Goal: Task Accomplishment & Management: Manage account settings

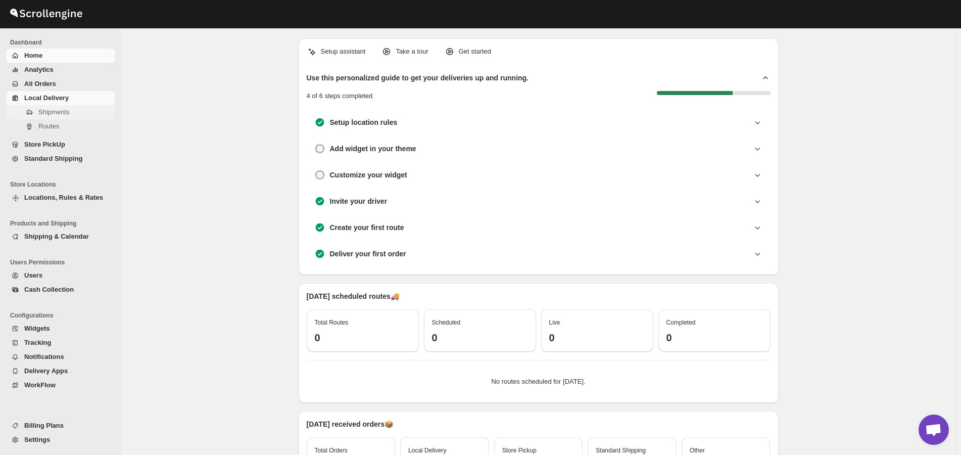
click at [53, 114] on span "Shipments" at bounding box center [53, 112] width 31 height 8
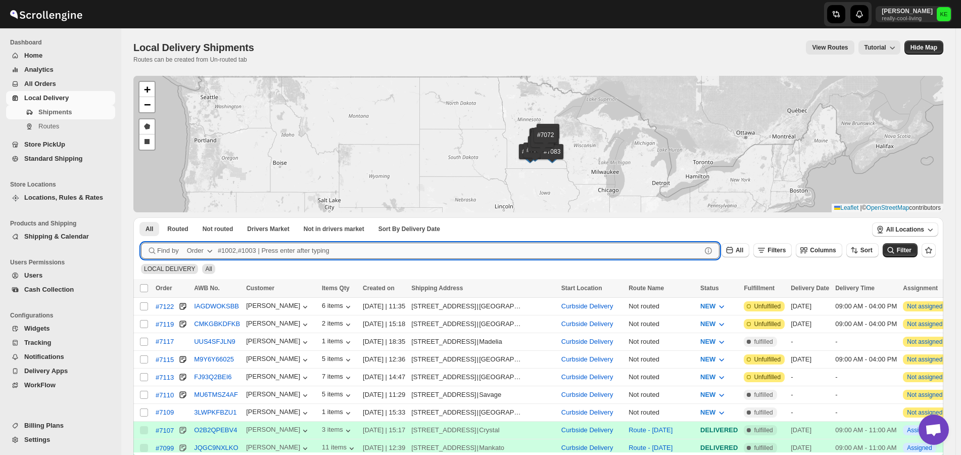
click at [241, 250] on input "text" at bounding box center [459, 250] width 483 height 16
click at [433, 344] on div "[STREET_ADDRESS]" at bounding box center [443, 341] width 65 height 10
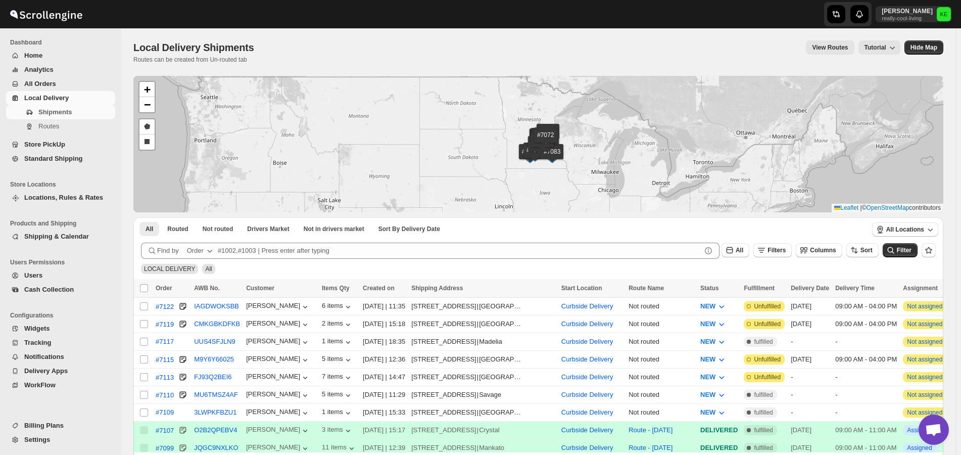
click at [401, 164] on div "#7122 #7119 #7117 #7115 #7113 #7110 #7109 #7107 #7099 #7096 #7095 #7092 #7091 #…" at bounding box center [538, 144] width 810 height 136
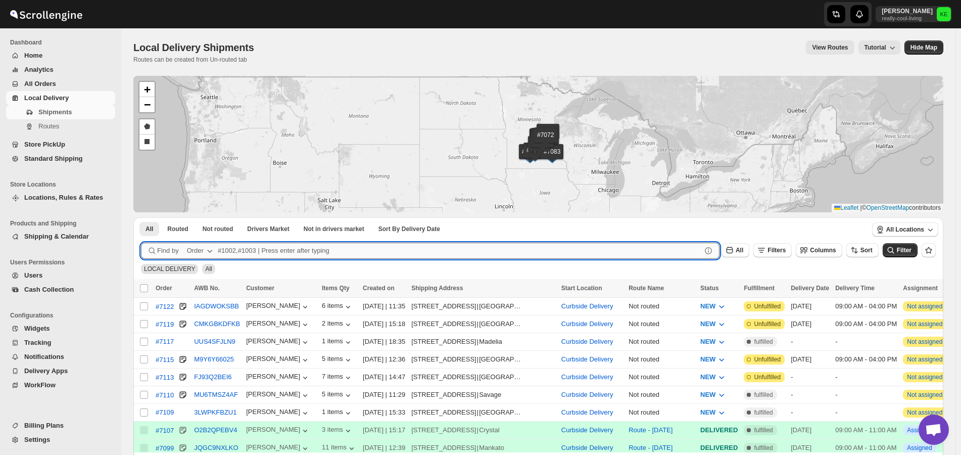
click at [250, 251] on input "text" at bounding box center [459, 250] width 483 height 16
type input "7115,7119,7122"
click at [141, 217] on button "Submit" at bounding box center [155, 222] width 29 height 11
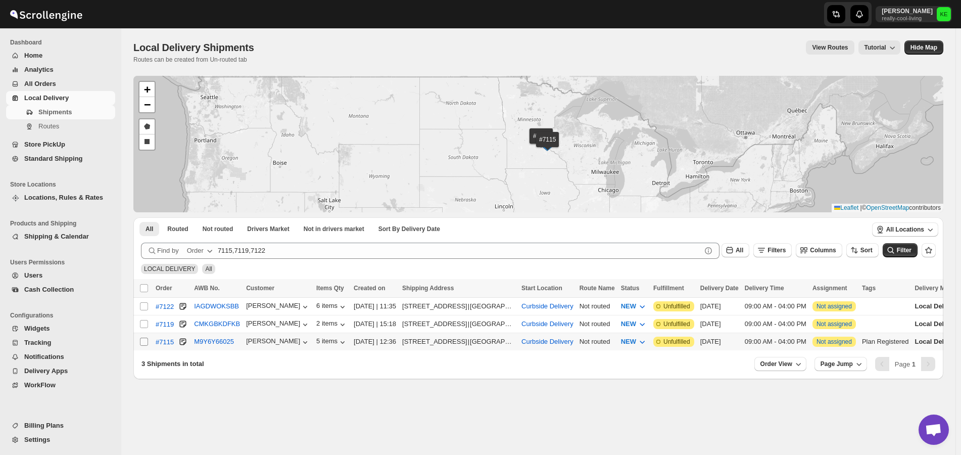
click at [144, 339] on input "Select shipment" at bounding box center [144, 341] width 8 height 8
checkbox input "true"
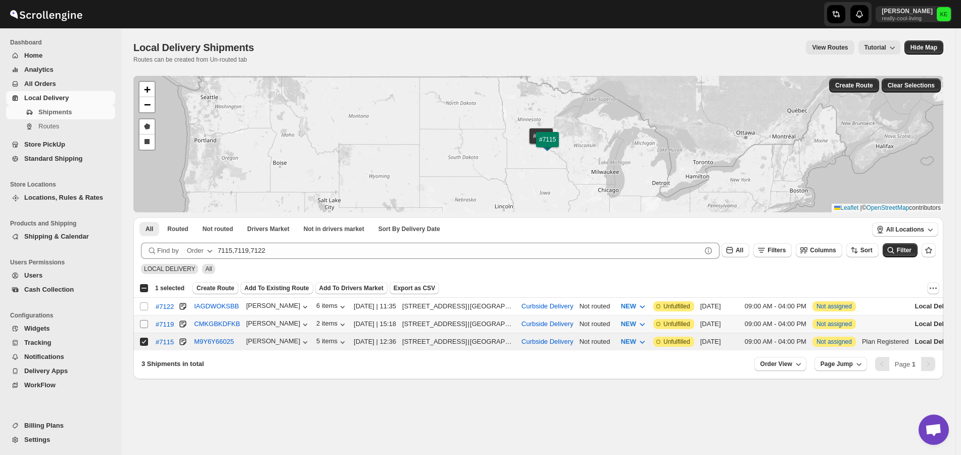
click at [144, 323] on input "Select shipment" at bounding box center [144, 324] width 8 height 8
checkbox input "true"
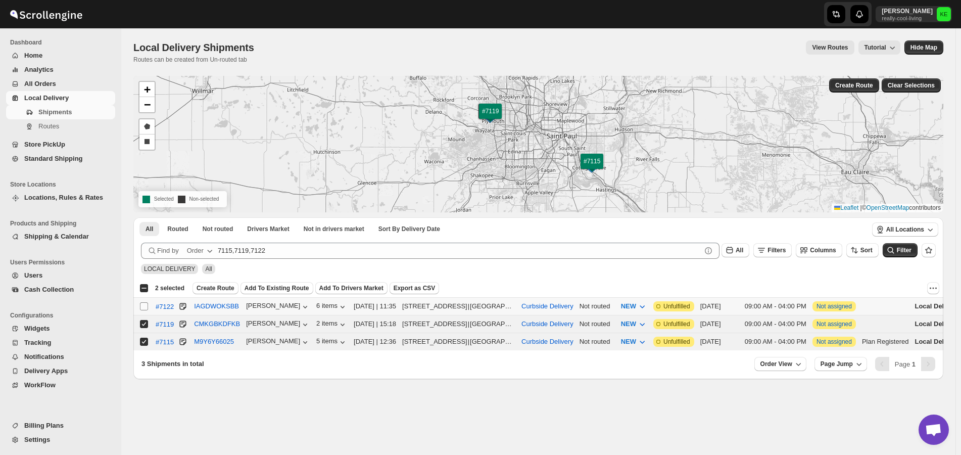
click at [145, 307] on input "Select shipment" at bounding box center [144, 306] width 8 height 8
checkbox input "true"
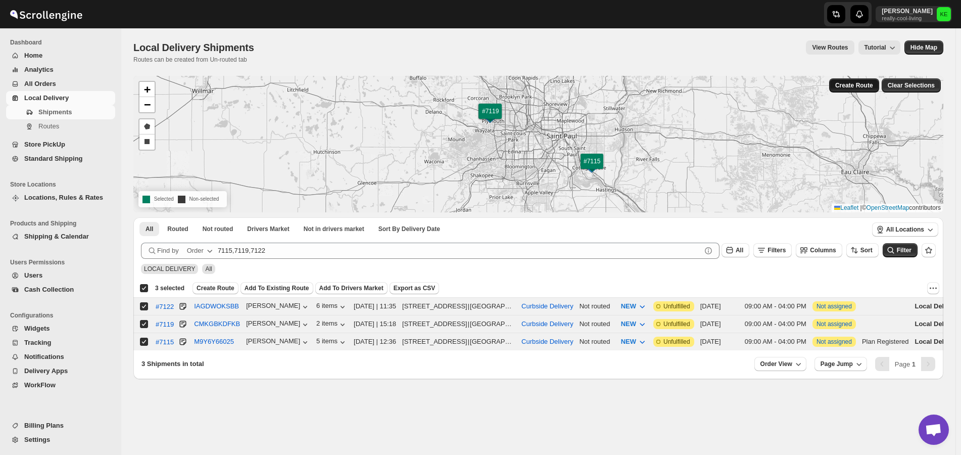
click at [853, 88] on span "Create Route" at bounding box center [854, 85] width 38 height 8
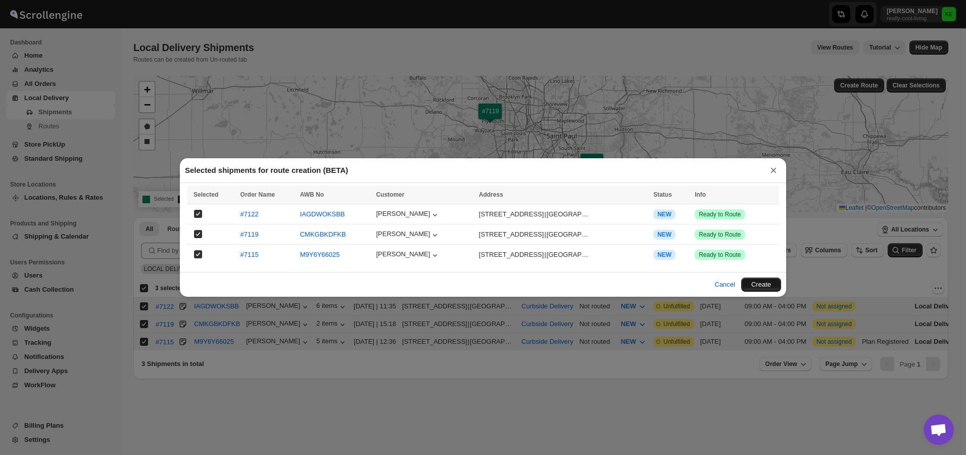
click at [764, 288] on button "Create" at bounding box center [761, 284] width 40 height 14
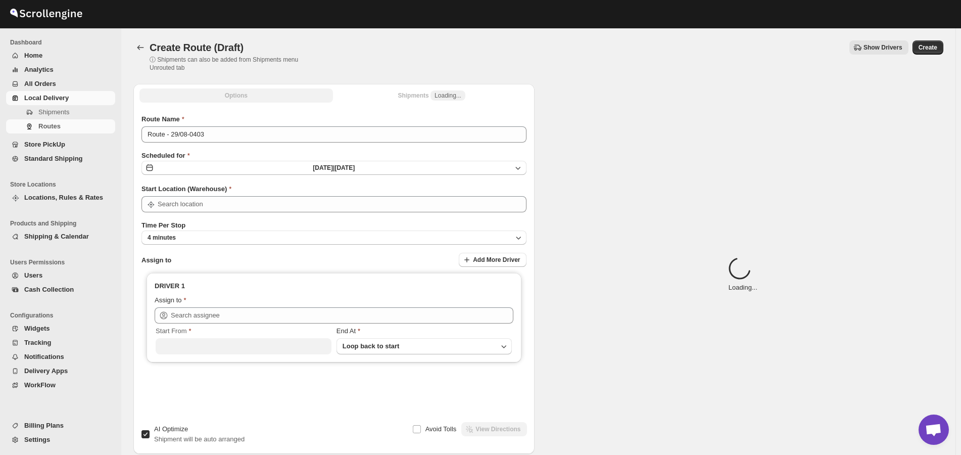
type input "Curbside Delivery"
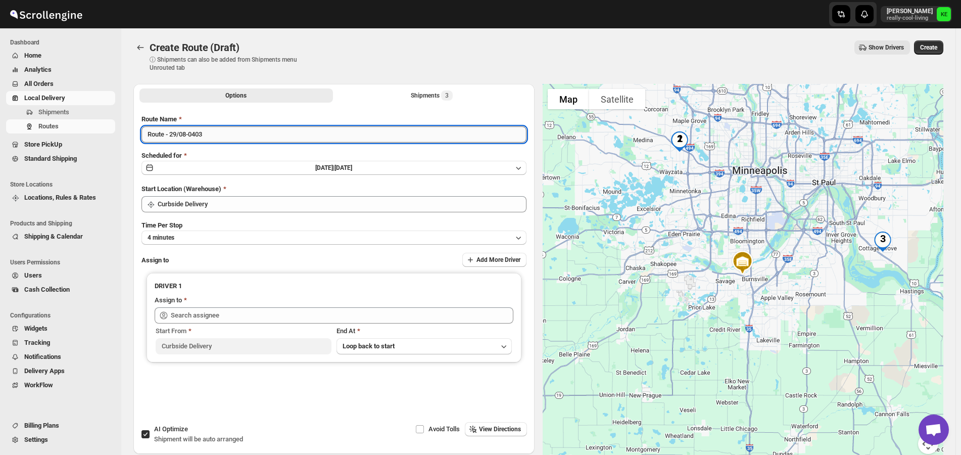
click at [221, 136] on input "Route - 29/08-0403" at bounding box center [333, 134] width 385 height 16
type input "Route - [DATE]"
click at [521, 168] on icon "button" at bounding box center [518, 168] width 5 height 3
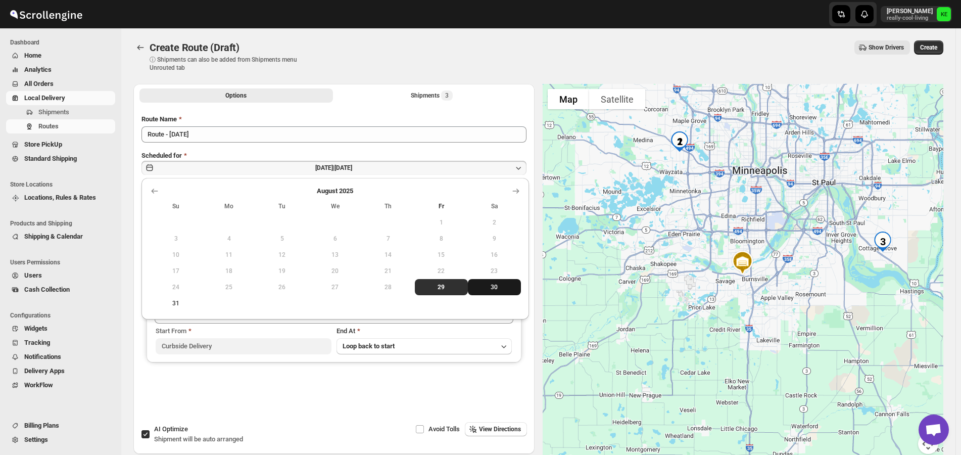
click at [496, 287] on span "30" at bounding box center [494, 287] width 45 height 8
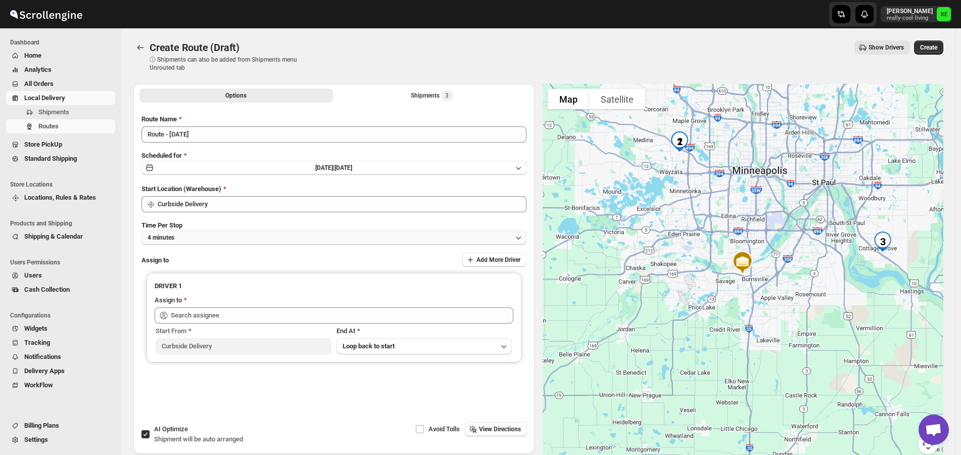
click at [523, 238] on icon "button" at bounding box center [518, 237] width 10 height 10
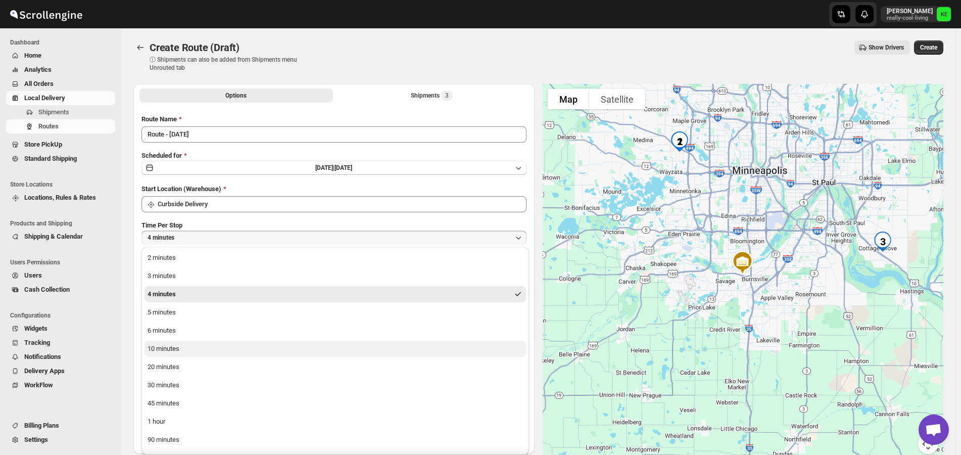
click at [276, 350] on button "10 minutes" at bounding box center [334, 348] width 381 height 16
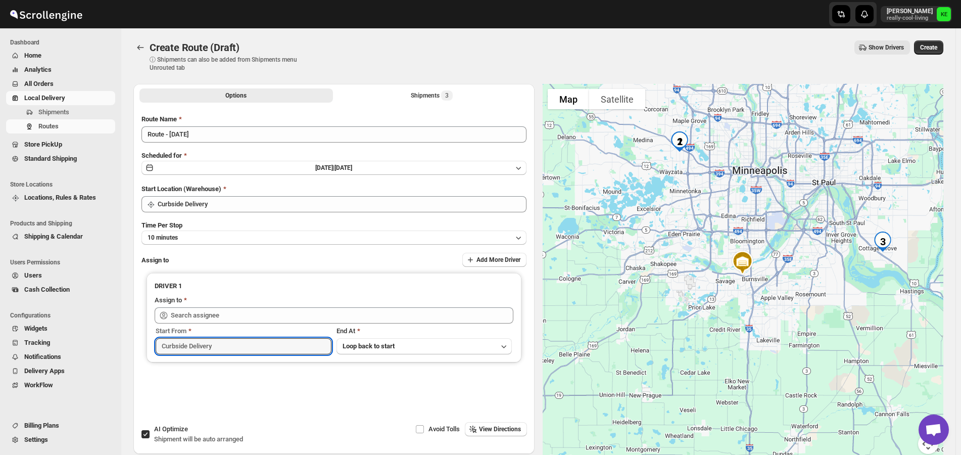
click at [252, 349] on input "Curbside Delivery" at bounding box center [244, 346] width 176 height 16
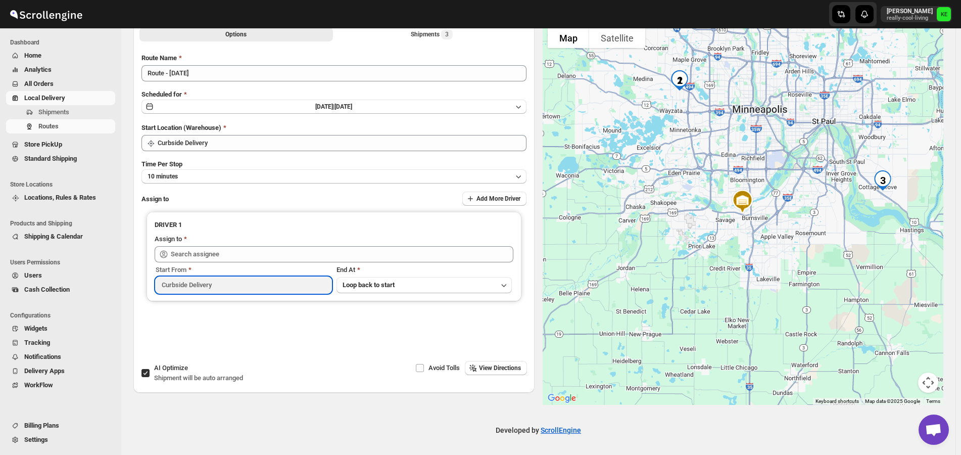
scroll to position [62, 0]
click at [145, 374] on input "AI Optimize Shipment will be auto arranged" at bounding box center [145, 372] width 8 height 8
click at [144, 371] on input "AI Optimize Shipment will be auto arranged" at bounding box center [145, 372] width 8 height 8
checkbox input "true"
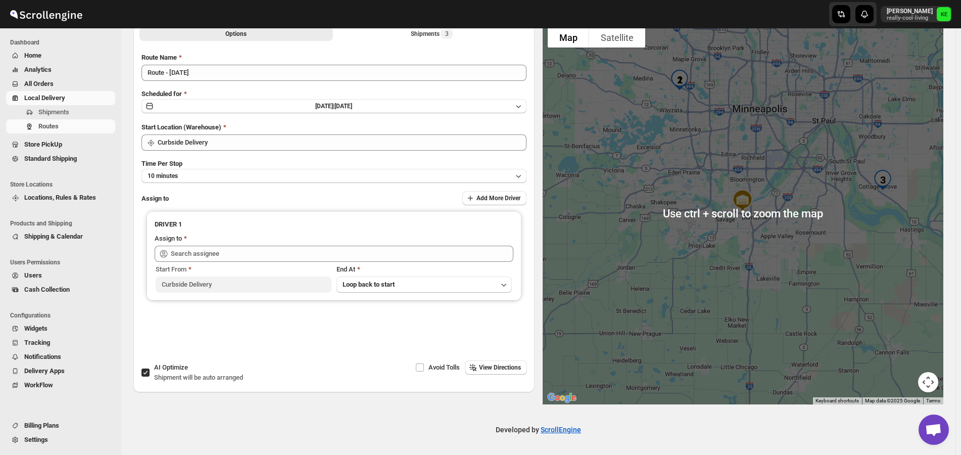
scroll to position [0, 0]
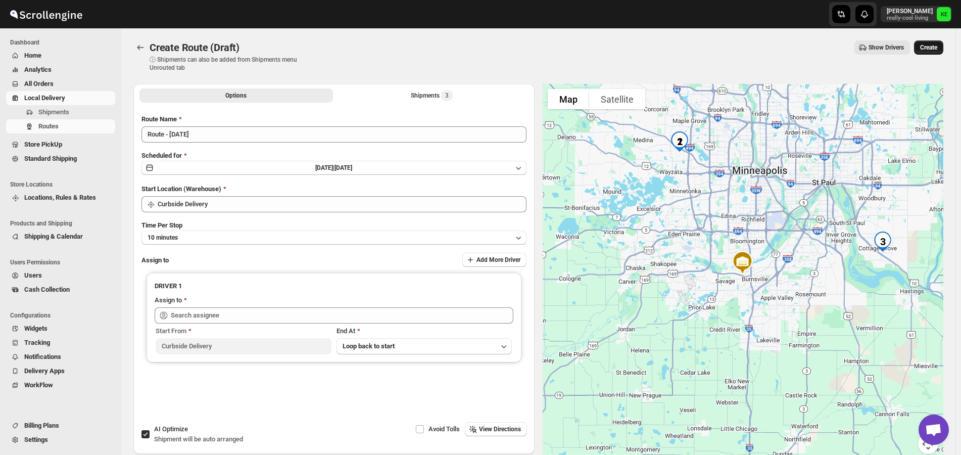
click at [934, 45] on span "Create" at bounding box center [928, 47] width 17 height 8
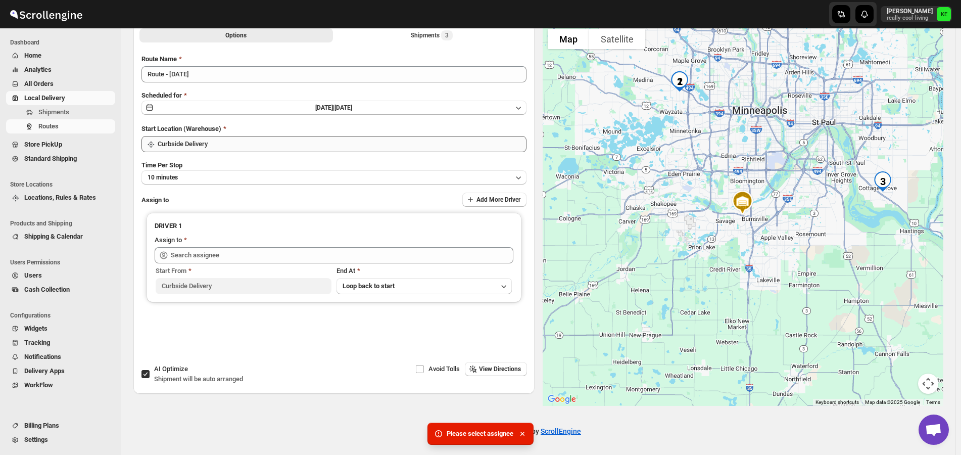
scroll to position [62, 0]
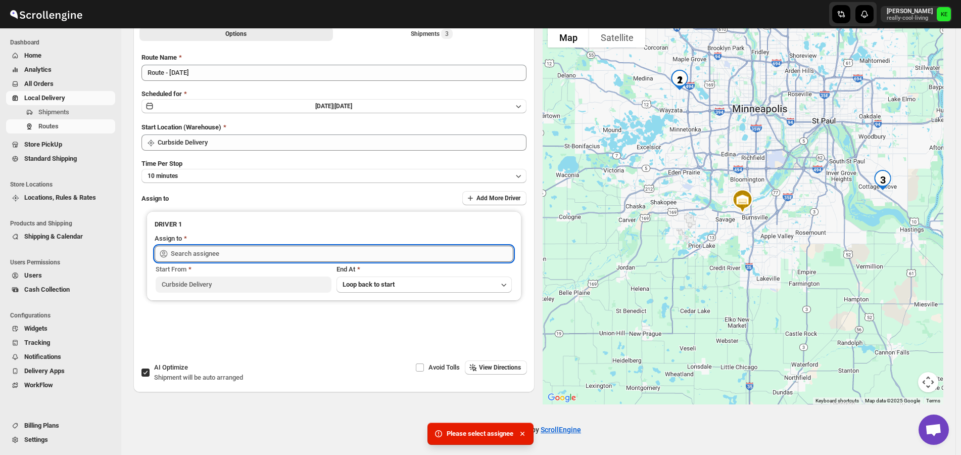
click at [449, 251] on input "text" at bounding box center [342, 253] width 342 height 16
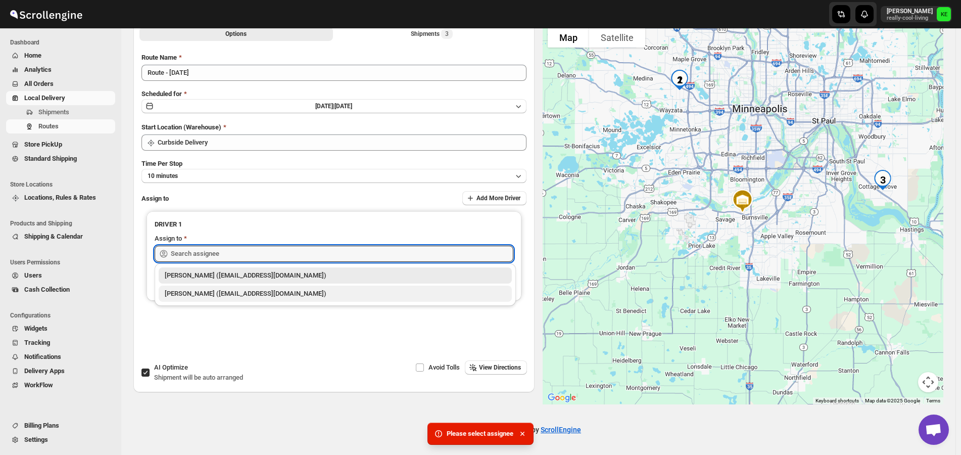
click at [247, 299] on div "[PERSON_NAME] ([EMAIL_ADDRESS][DOMAIN_NAME])" at bounding box center [335, 293] width 353 height 16
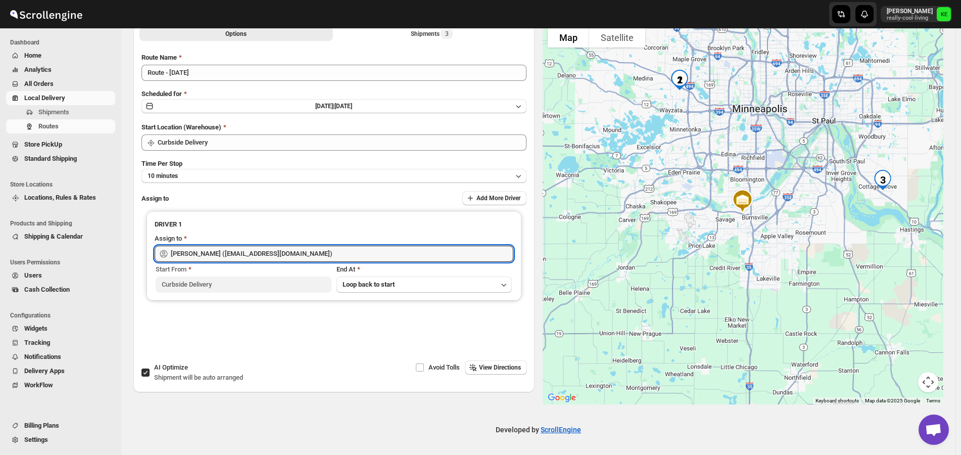
type input "[PERSON_NAME] ([EMAIL_ADDRESS][DOMAIN_NAME])"
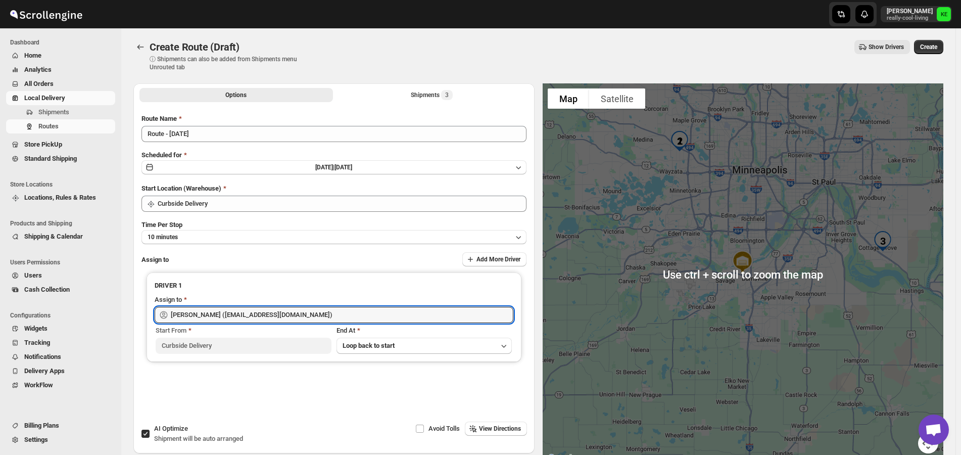
scroll to position [0, 0]
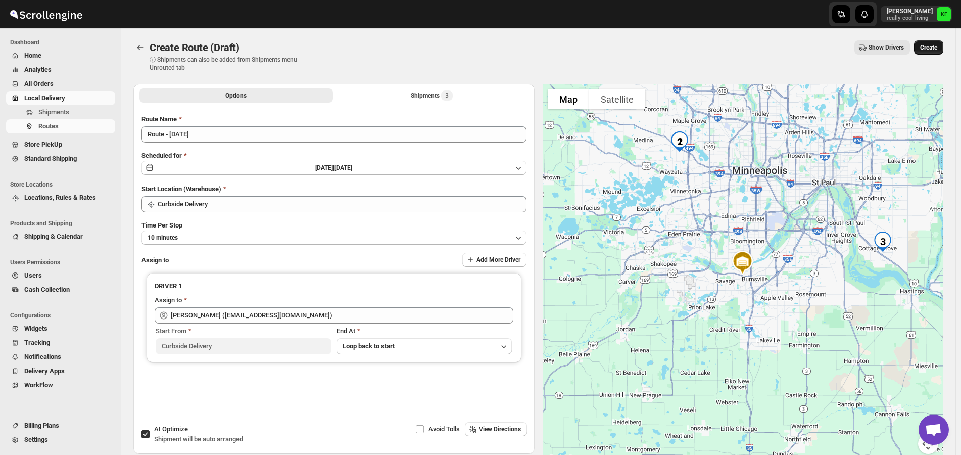
click at [930, 50] on span "Create" at bounding box center [928, 47] width 17 height 8
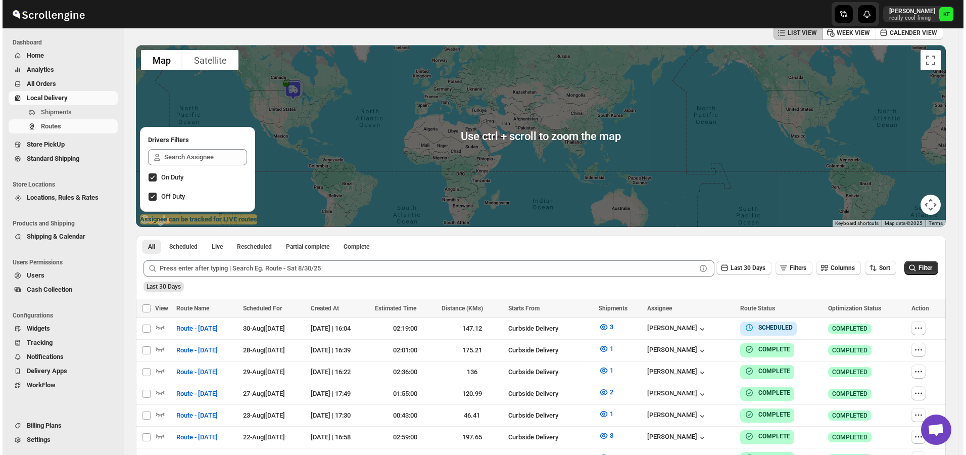
scroll to position [101, 0]
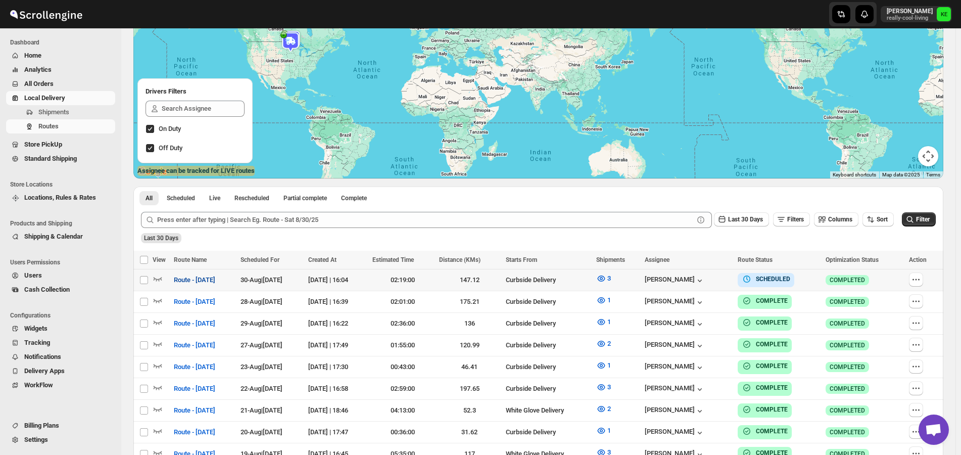
click at [205, 281] on span "Route - [DATE]" at bounding box center [194, 280] width 41 height 10
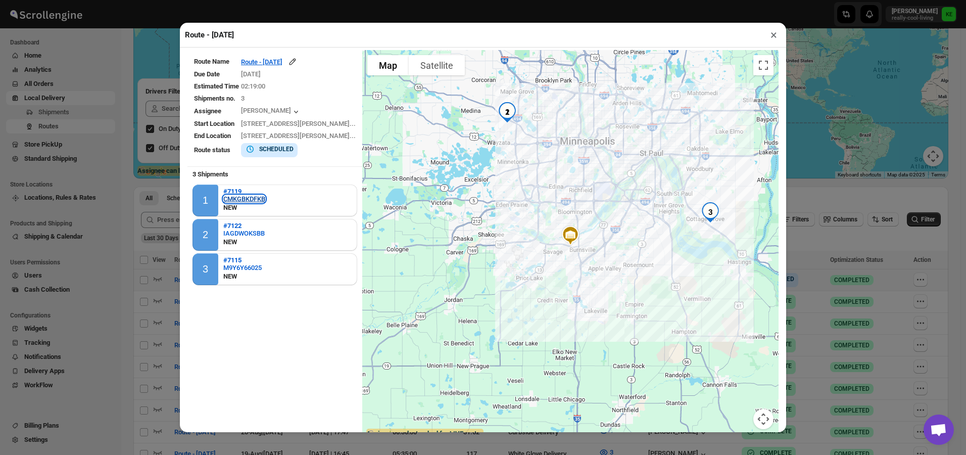
click at [255, 202] on div "CMKGBKDFKB" at bounding box center [244, 199] width 42 height 8
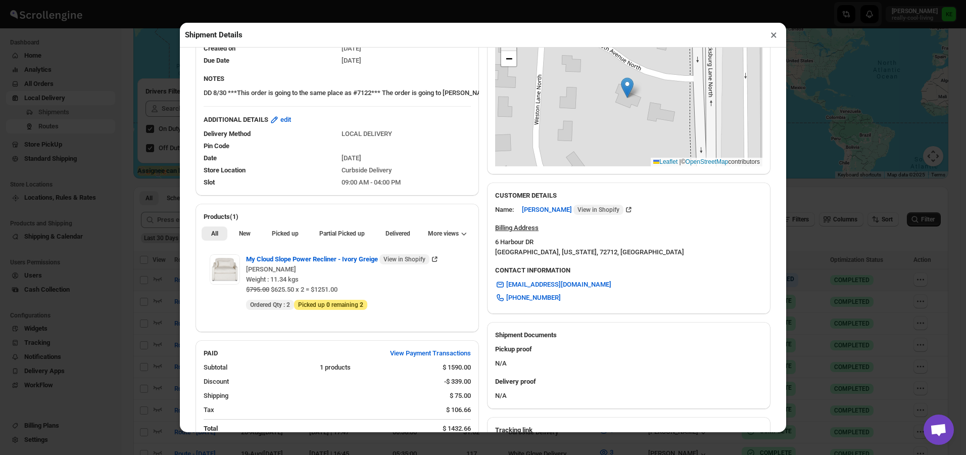
scroll to position [202, 0]
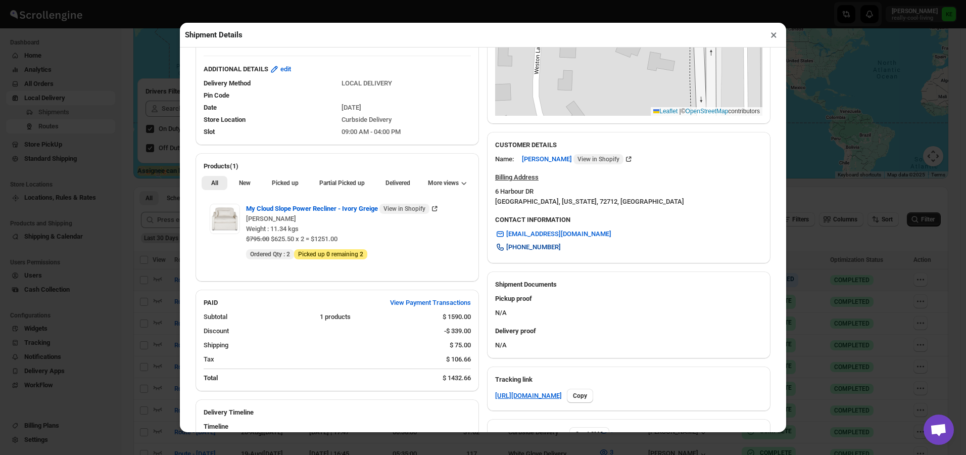
click at [538, 251] on span "[PHONE_NUMBER]" at bounding box center [533, 247] width 55 height 10
click at [291, 73] on span "edit" at bounding box center [285, 69] width 11 height 10
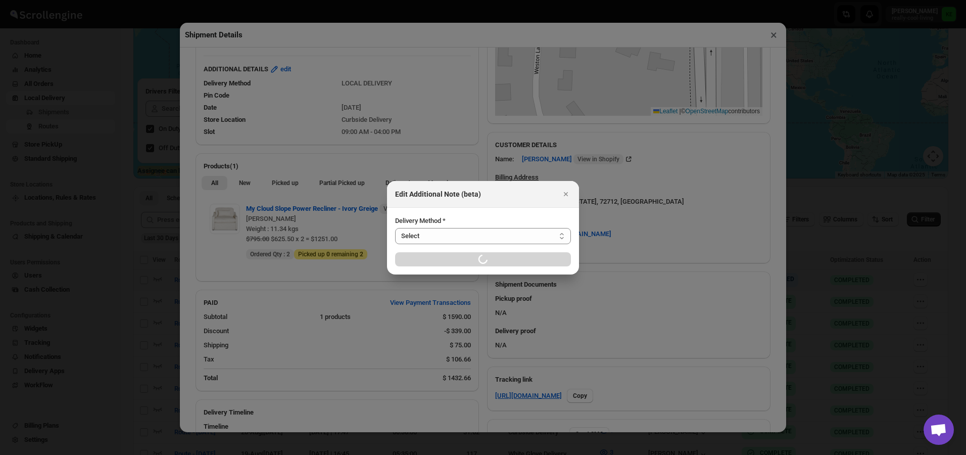
select select "LOCAL_DELIVERY"
select select "LOCATION_BASES"
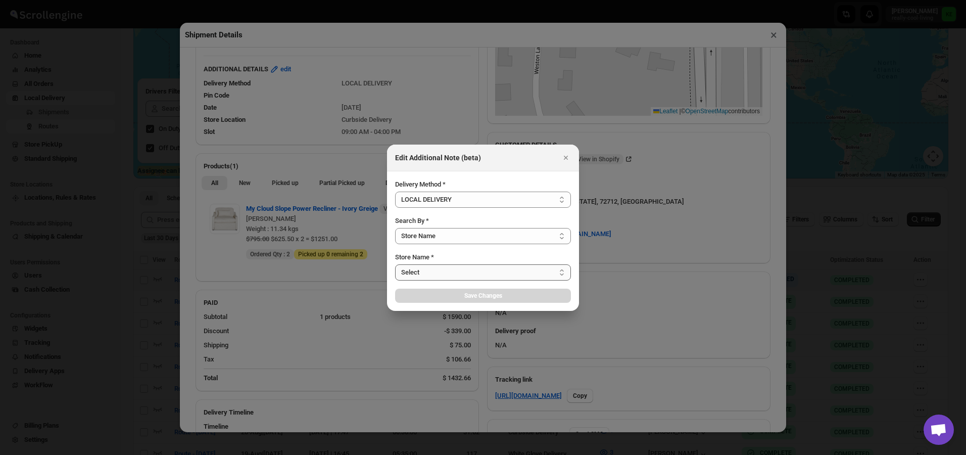
select select "656744df154a64d9bb065b6d"
select select "[DATE]"
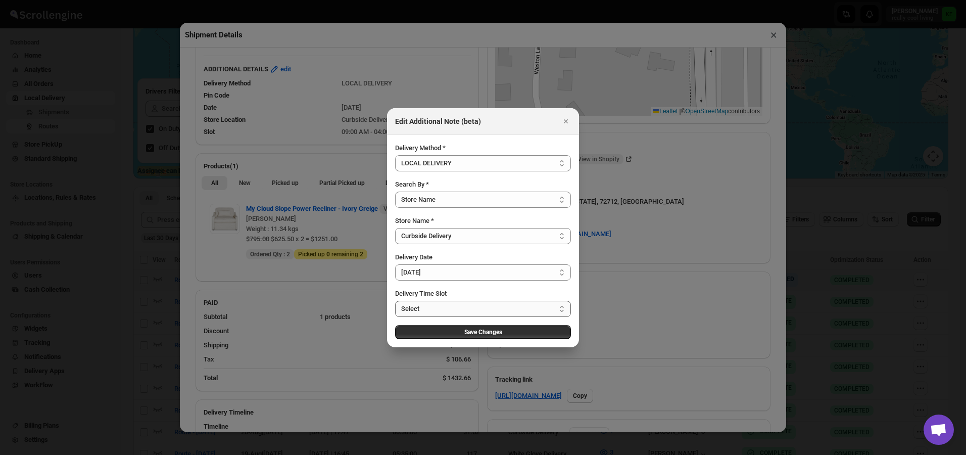
click at [563, 308] on select "Select 09:00 AM - 04:00 PM 09:00 AM - 11:00 AM 10:00 AM - 12:00 PM 11:00 AM - 0…" at bounding box center [483, 309] width 176 height 16
select select "673ffc4d35296b8d311f7ce0"
click at [395, 301] on select "Select 09:00 AM - 04:00 PM 09:00 AM - 11:00 AM 10:00 AM - 12:00 PM 11:00 AM - 0…" at bounding box center [483, 309] width 176 height 16
click at [501, 331] on span "Save Changes" at bounding box center [483, 332] width 38 height 8
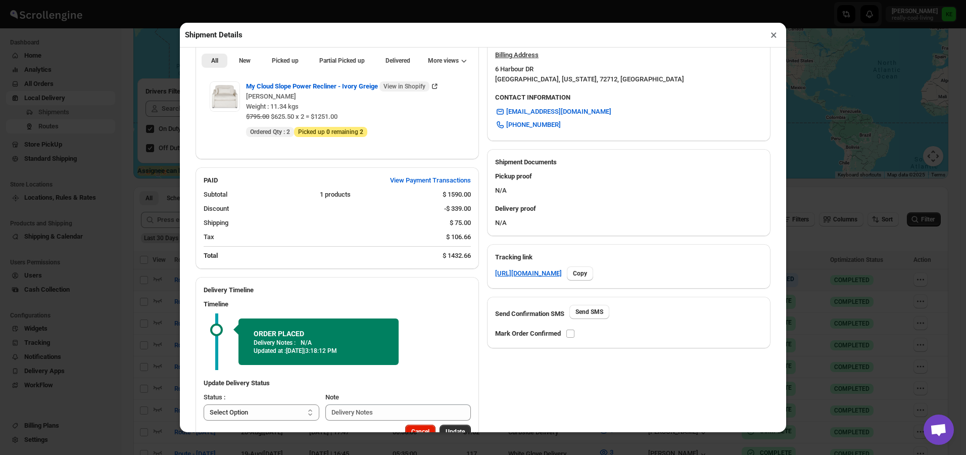
scroll to position [347, 0]
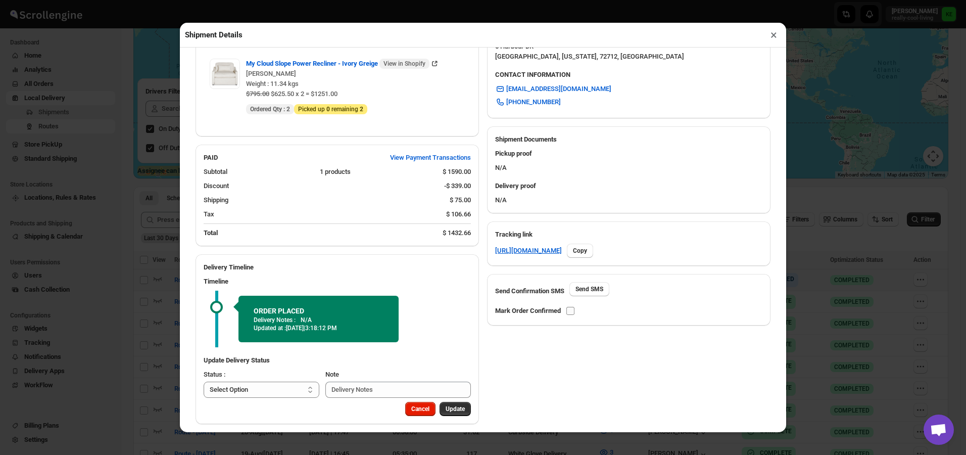
click at [571, 312] on input "checkbox" at bounding box center [570, 311] width 8 height 8
checkbox input "true"
click at [770, 37] on button "×" at bounding box center [773, 35] width 15 height 14
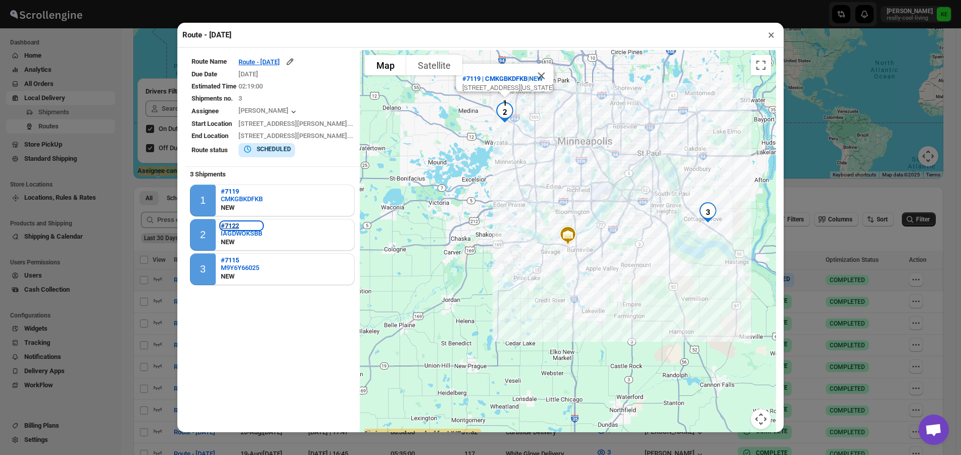
click at [229, 227] on b "#7122" at bounding box center [230, 226] width 18 height 8
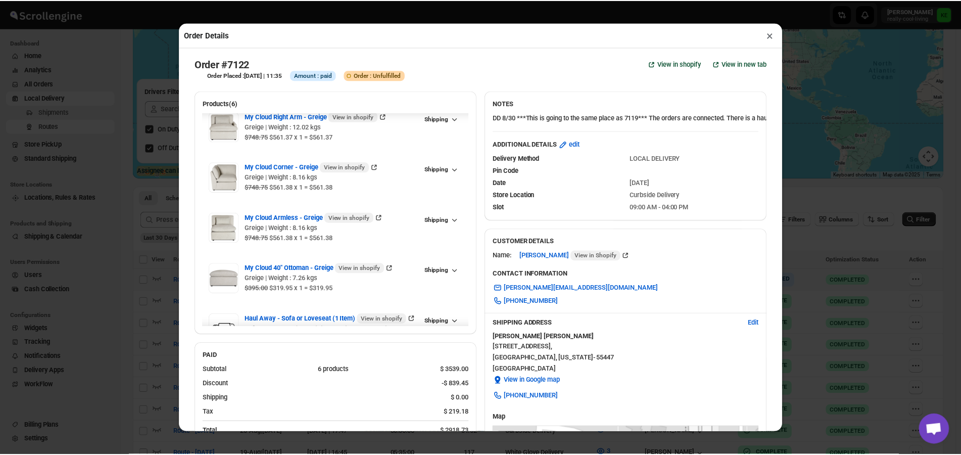
scroll to position [89, 0]
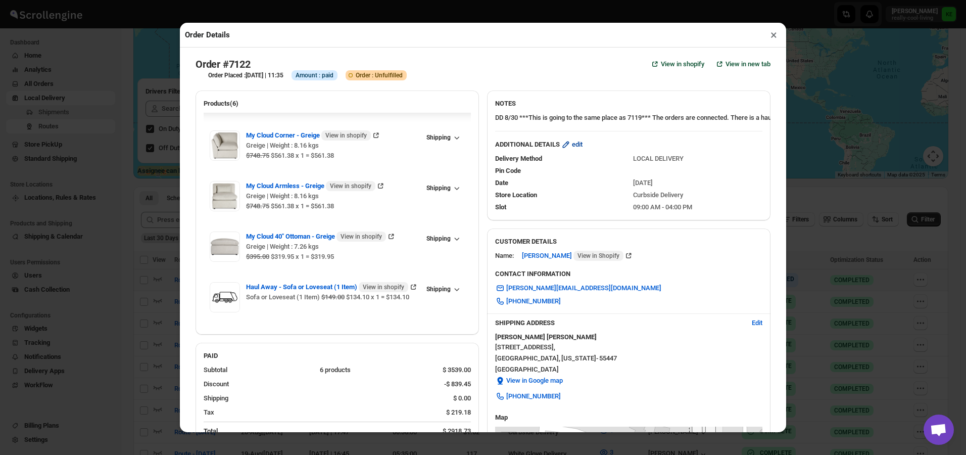
click at [573, 147] on span "edit" at bounding box center [577, 144] width 11 height 10
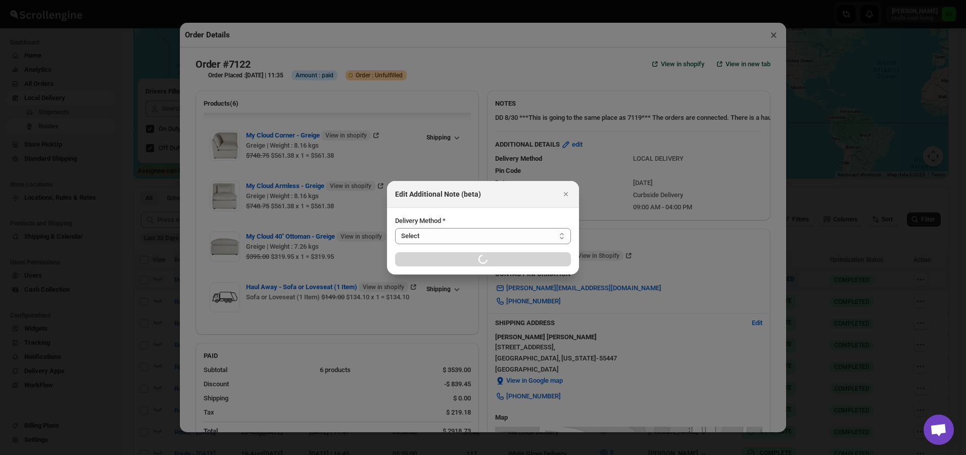
select select "LOCAL_DELIVERY"
select select "LOCATION_BASES"
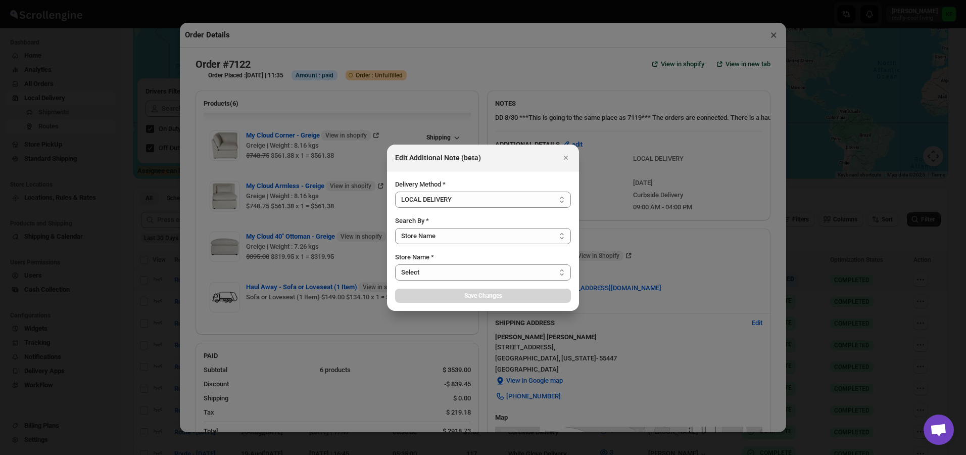
select select "656744df154a64d9bb065b6d"
select select "[DATE]"
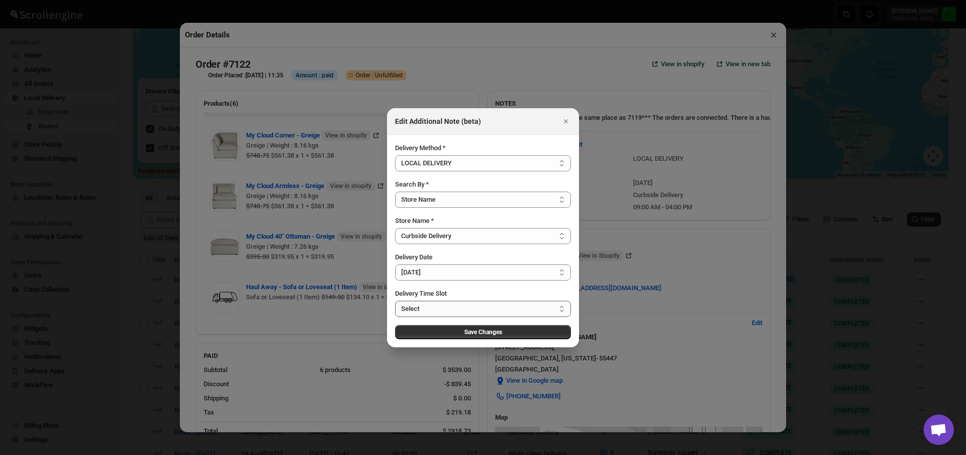
click at [561, 309] on select "Select 09:00 AM - 04:00 PM 09:00 AM - 11:00 AM 10:00 AM - 12:00 PM 11:00 AM - 0…" at bounding box center [483, 309] width 176 height 16
select select "673ffc4d35296b8d311f7ce0"
click at [395, 301] on select "Select 09:00 AM - 04:00 PM 09:00 AM - 11:00 AM 10:00 AM - 12:00 PM 11:00 AM - 0…" at bounding box center [483, 309] width 176 height 16
click at [471, 332] on span "Save Changes" at bounding box center [483, 332] width 38 height 8
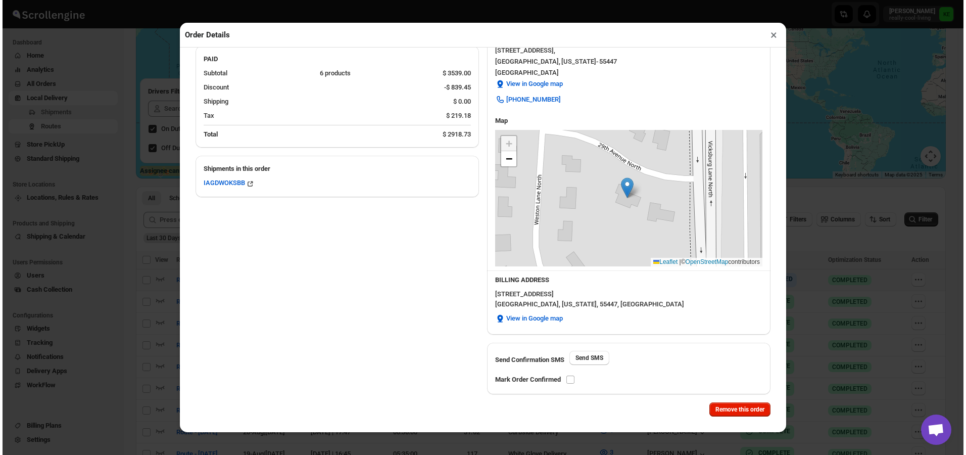
scroll to position [304, 0]
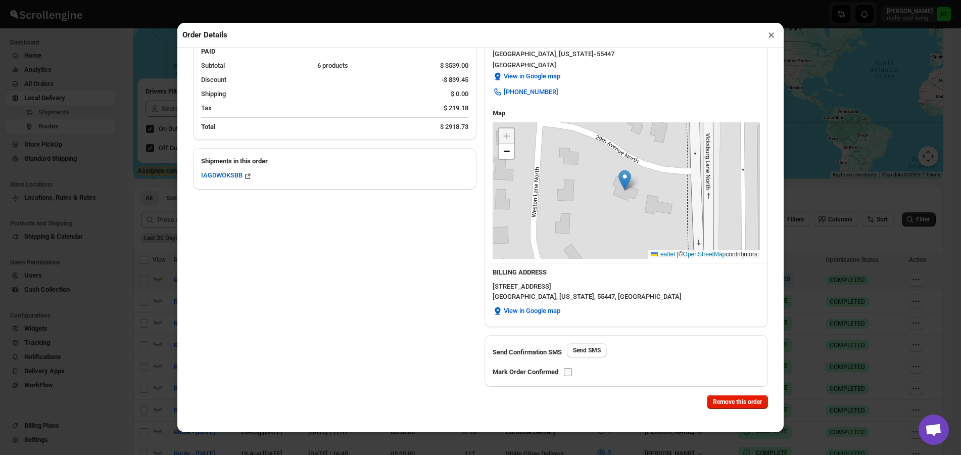
click at [568, 373] on input "checkbox" at bounding box center [568, 372] width 8 height 8
checkbox input "true"
click at [771, 38] on button "×" at bounding box center [771, 35] width 15 height 14
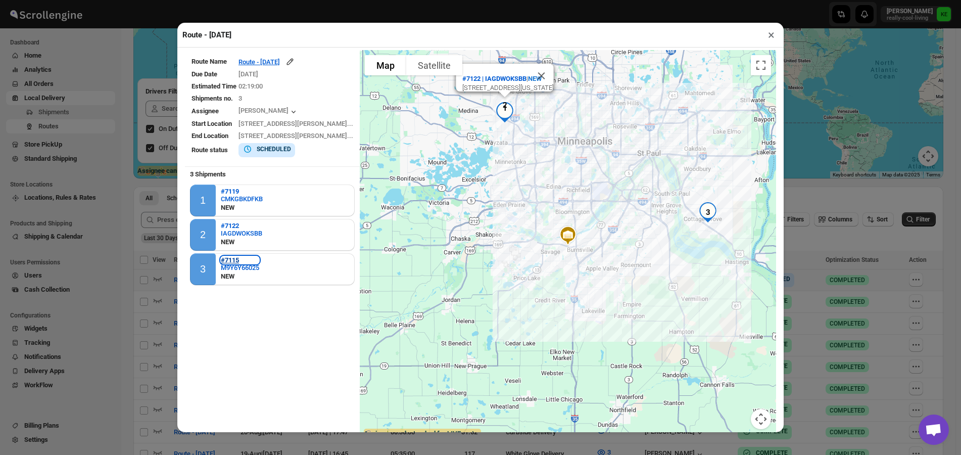
click at [229, 264] on b "#7115" at bounding box center [230, 260] width 18 height 8
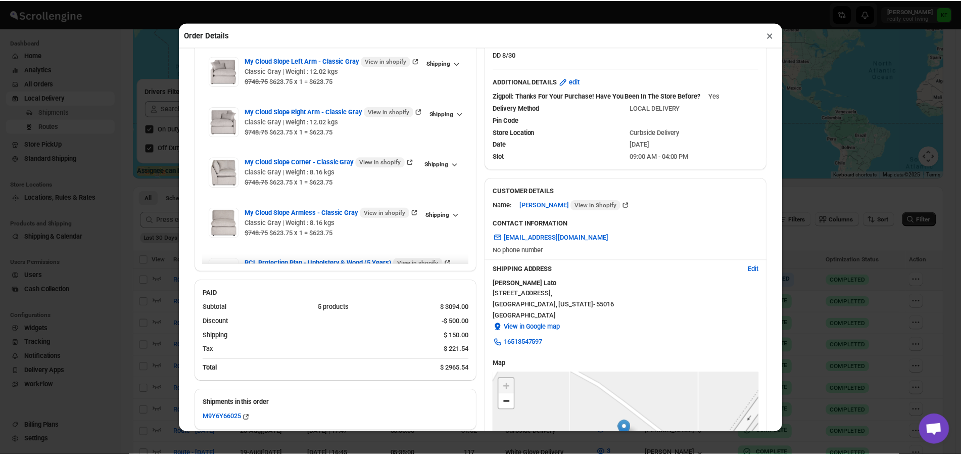
scroll to position [61, 0]
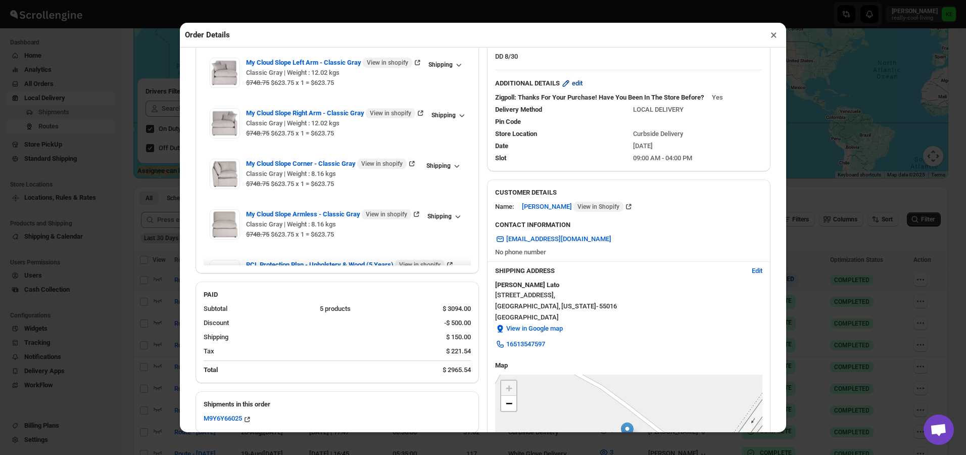
click at [575, 87] on span "edit" at bounding box center [577, 83] width 11 height 10
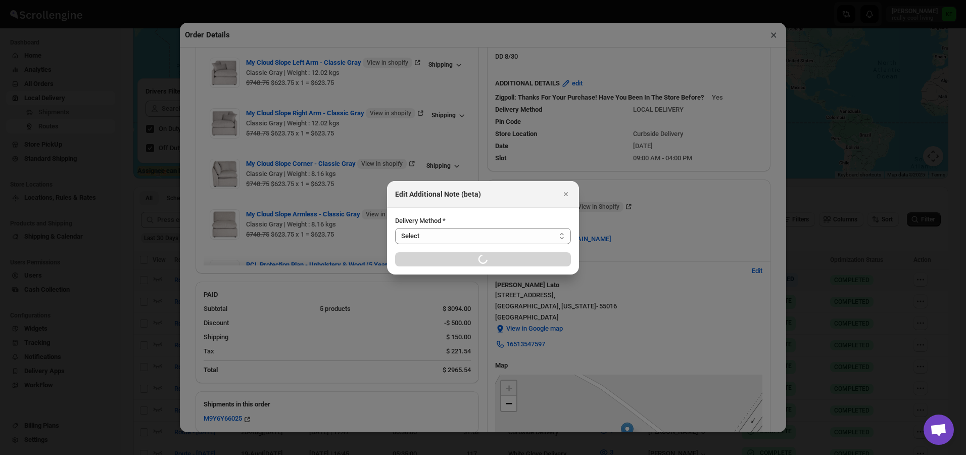
select select "LOCAL_DELIVERY"
select select "LOCATION_BASES"
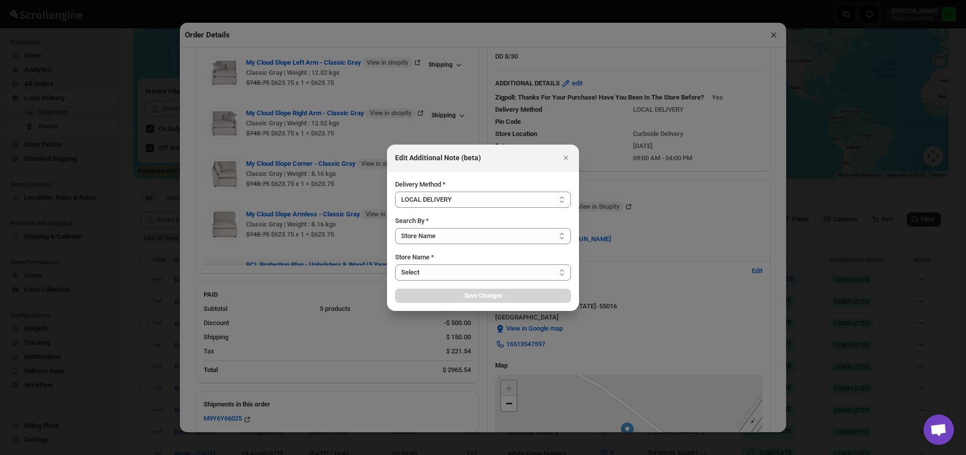
select select "656744df154a64d9bb065b6d"
select select "[DATE]"
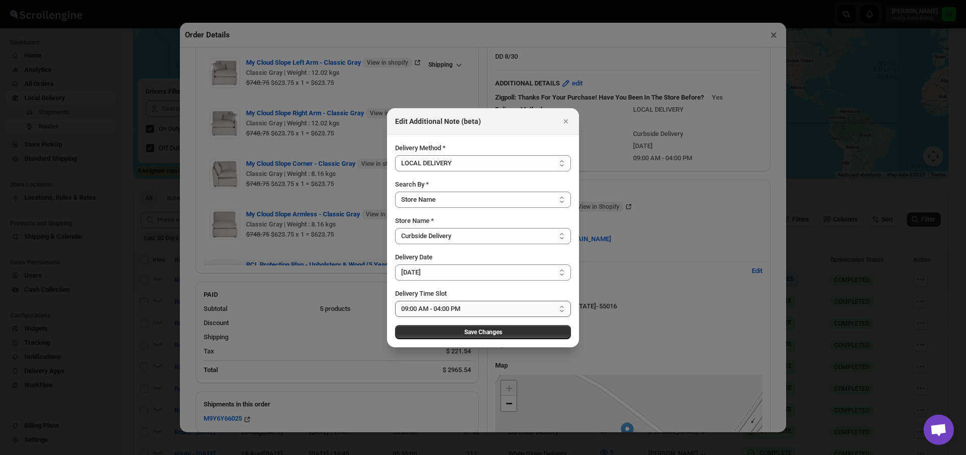
click at [561, 309] on select "Select 09:00 AM - 04:00 PM 09:00 AM - 11:00 AM 10:00 AM - 12:00 PM 11:00 AM - 0…" at bounding box center [483, 309] width 176 height 16
select select "673ffc4d35296b8d311f7cde"
click at [395, 301] on select "Select 09:00 AM - 04:00 PM 09:00 AM - 11:00 AM 10:00 AM - 12:00 PM 11:00 AM - 0…" at bounding box center [483, 309] width 176 height 16
click at [479, 333] on span "Save Changes" at bounding box center [483, 332] width 38 height 8
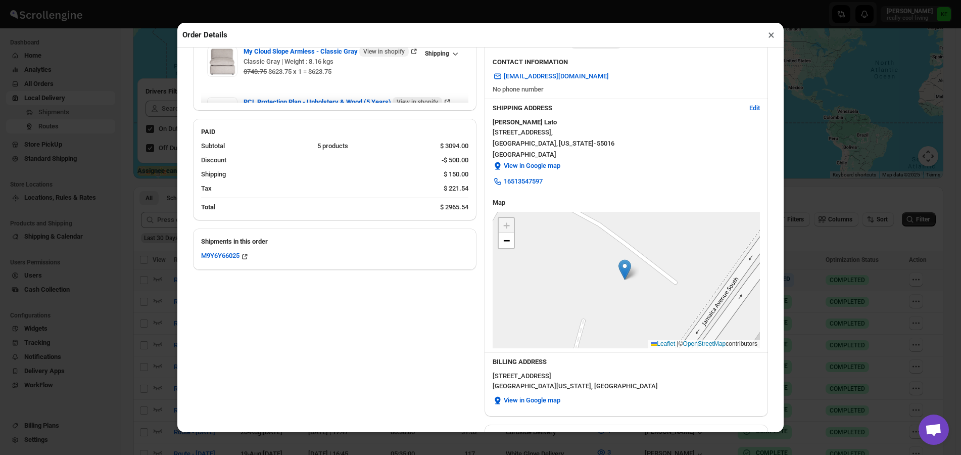
scroll to position [314, 0]
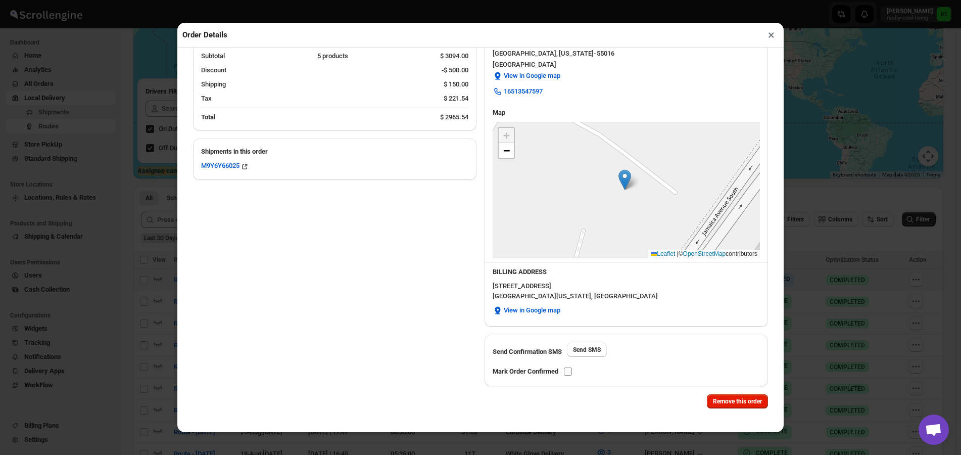
click at [568, 372] on input "checkbox" at bounding box center [568, 371] width 8 height 8
checkbox input "true"
click at [770, 38] on button "×" at bounding box center [771, 35] width 15 height 14
